Goal: Information Seeking & Learning: Learn about a topic

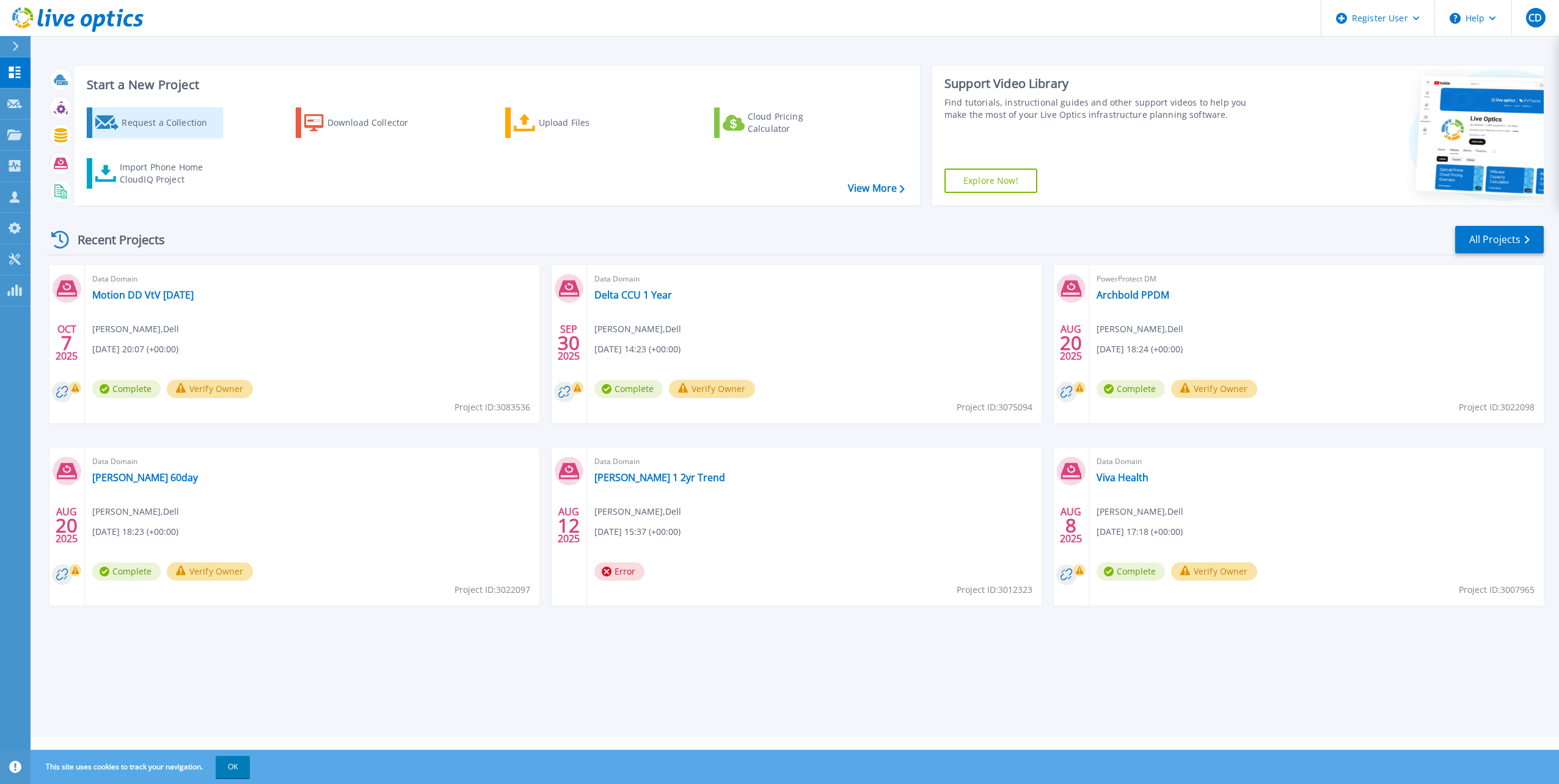
click at [195, 126] on div "Request a Collection" at bounding box center [170, 122] width 98 height 24
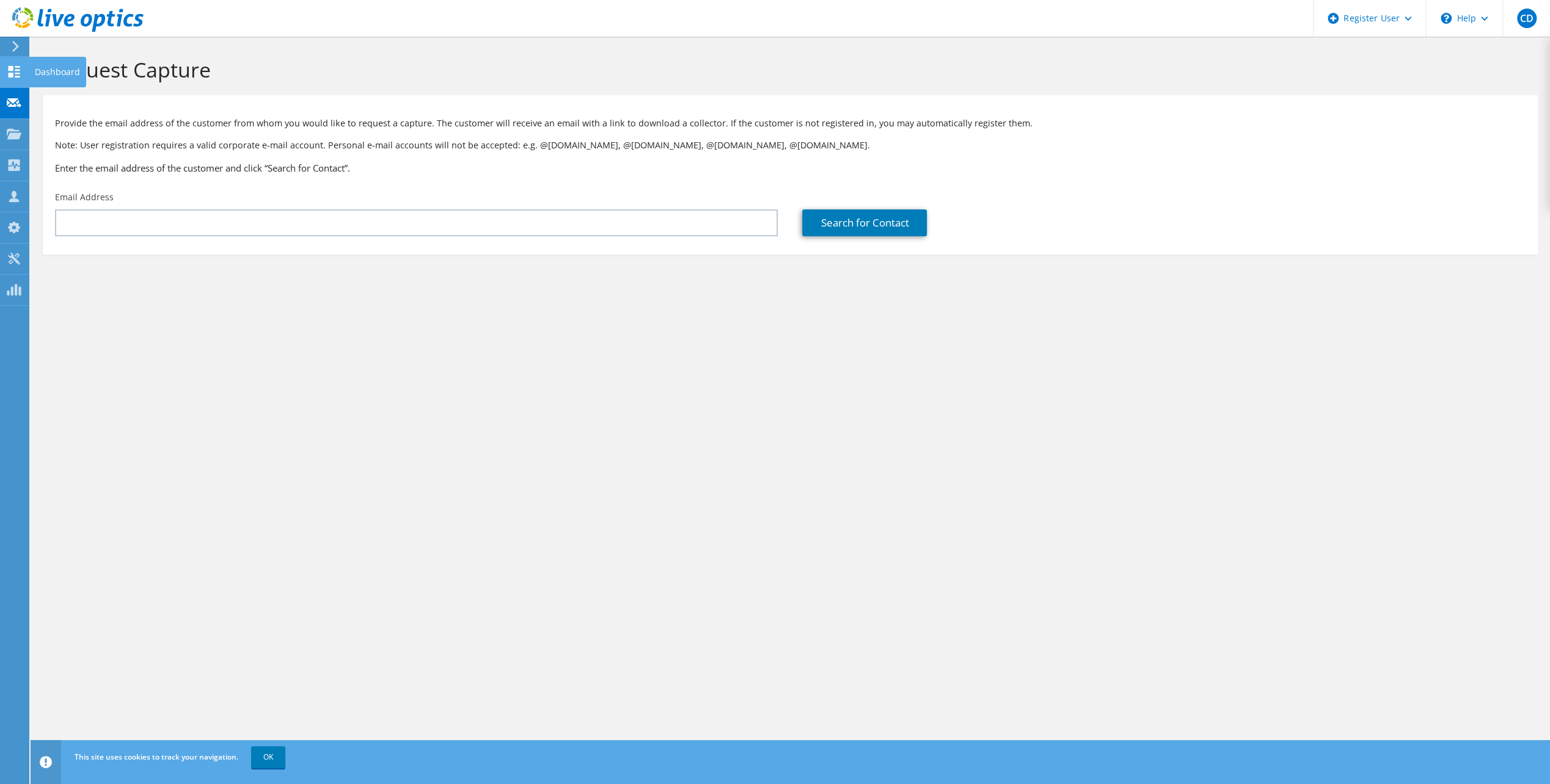
click at [12, 71] on icon at bounding box center [14, 72] width 15 height 12
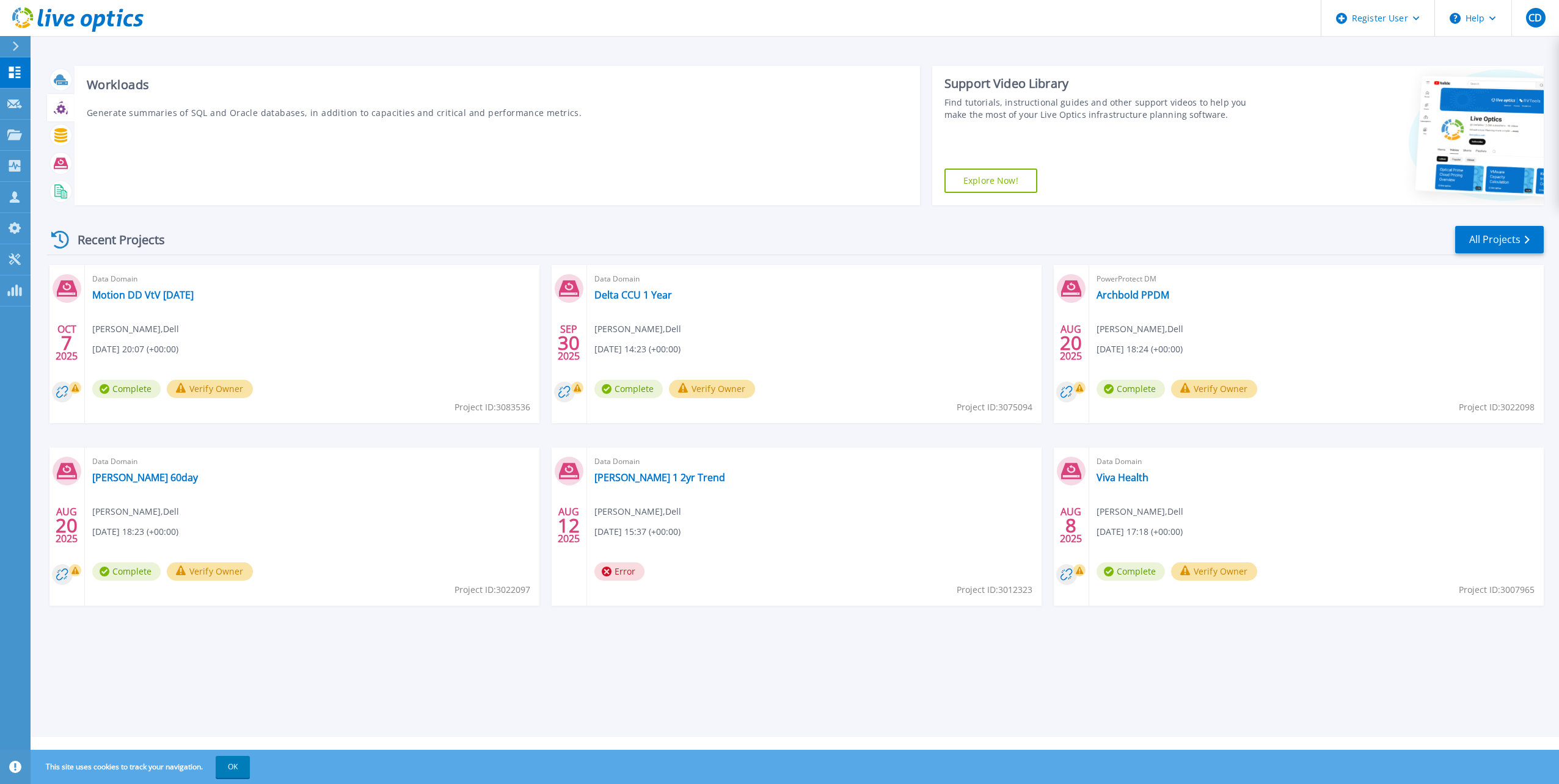
click at [66, 107] on icon at bounding box center [61, 107] width 14 height 14
click at [54, 138] on icon at bounding box center [61, 135] width 14 height 14
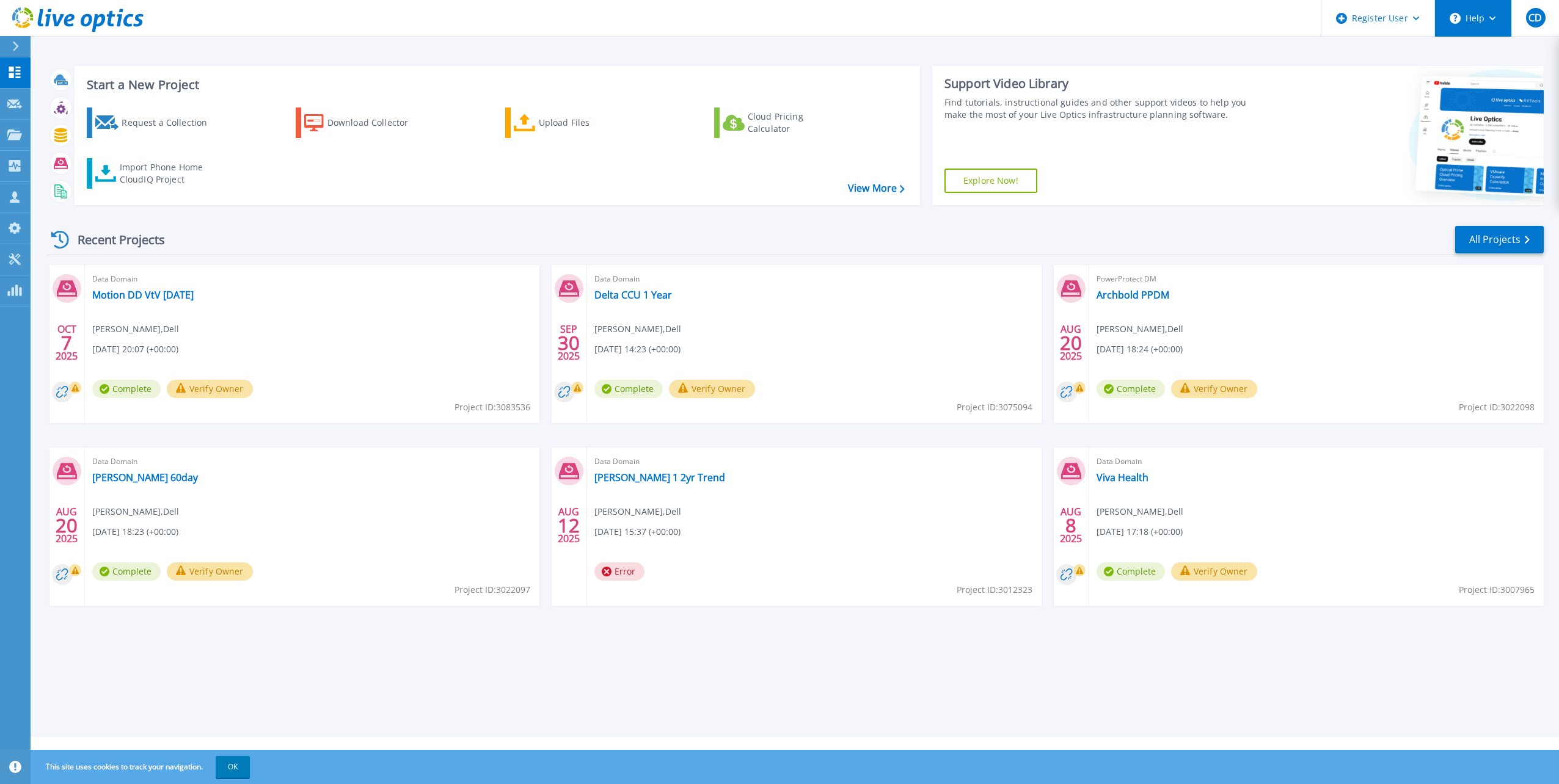
click at [1472, 26] on button "Help" at bounding box center [1472, 18] width 76 height 37
click at [1478, 48] on link "Explore Helpful Articles" at bounding box center [1503, 52] width 136 height 30
